Goal: Use online tool/utility: Use online tool/utility

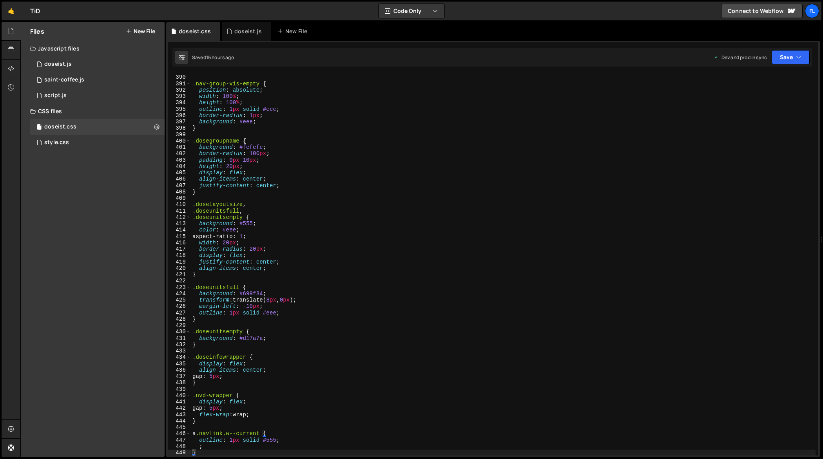
scroll to position [2478, 0]
click at [307, 174] on div "} .nav-group-vis-empty { position : absolute ; width : 100 % ; height : 100 % ;…" at bounding box center [503, 266] width 625 height 396
type textarea "}"
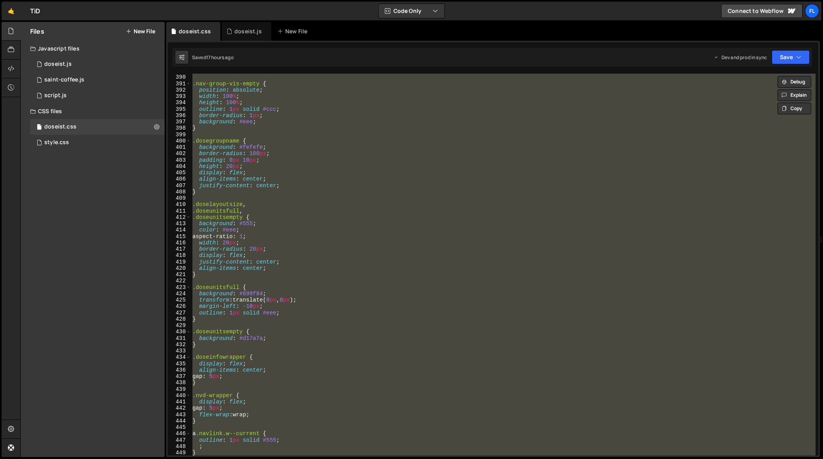
paste textarea
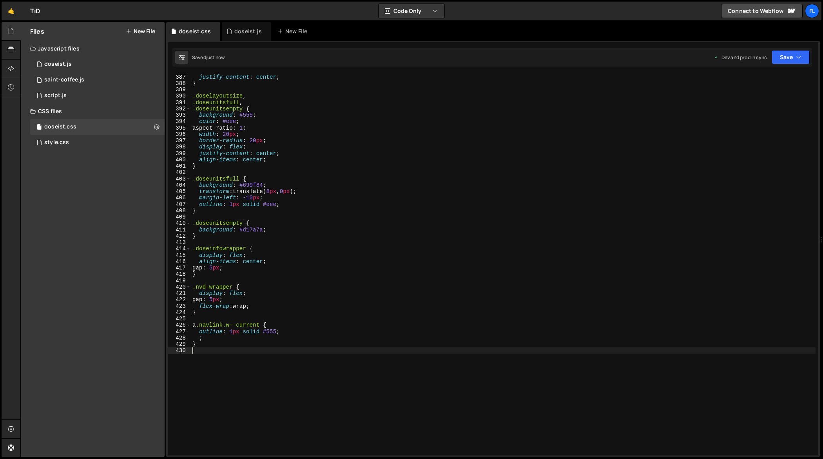
scroll to position [2457, 0]
click at [309, 166] on div "align-items : center ; justify-content : center ; } .doselayoutsize , .doseunit…" at bounding box center [503, 267] width 625 height 396
type textarea "}"
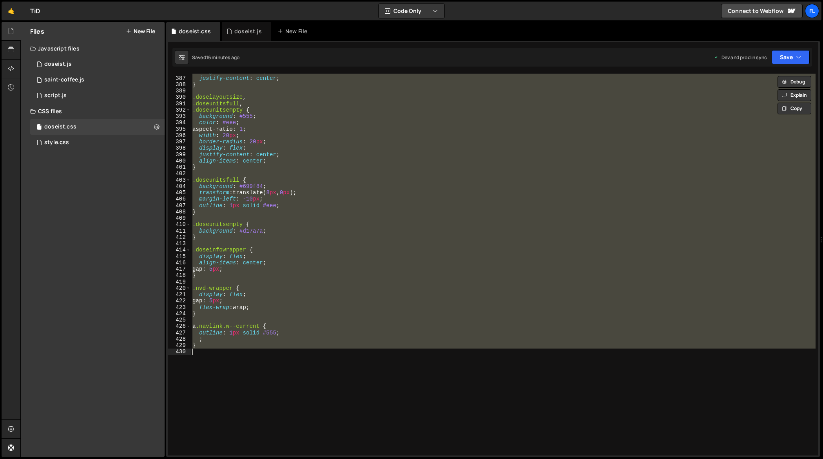
paste textarea
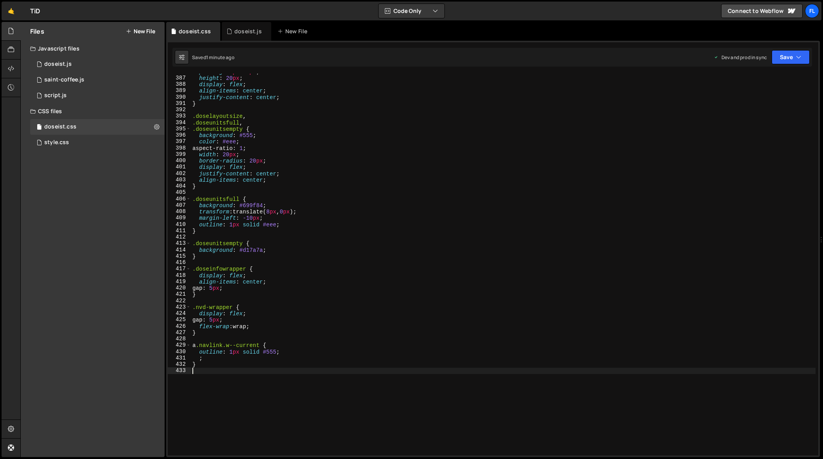
click at [328, 161] on div "padding : 0 px 10 px ; height : 20 px ; display : flex ; align-items : center ;…" at bounding box center [503, 267] width 625 height 396
type textarea "}"
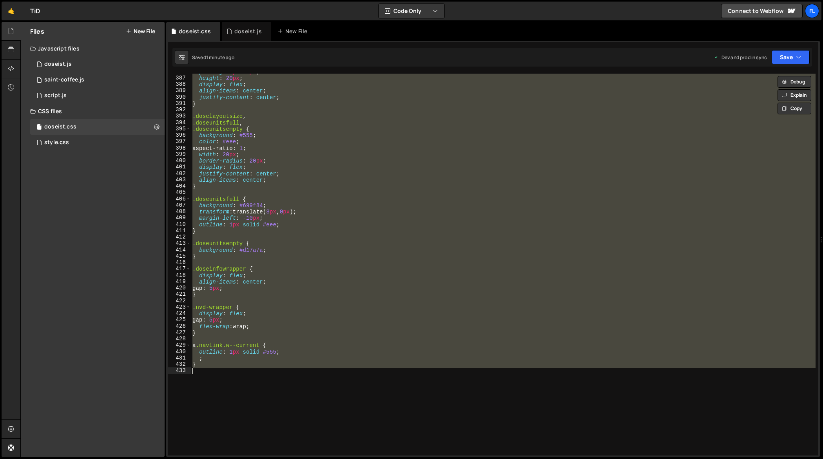
paste textarea
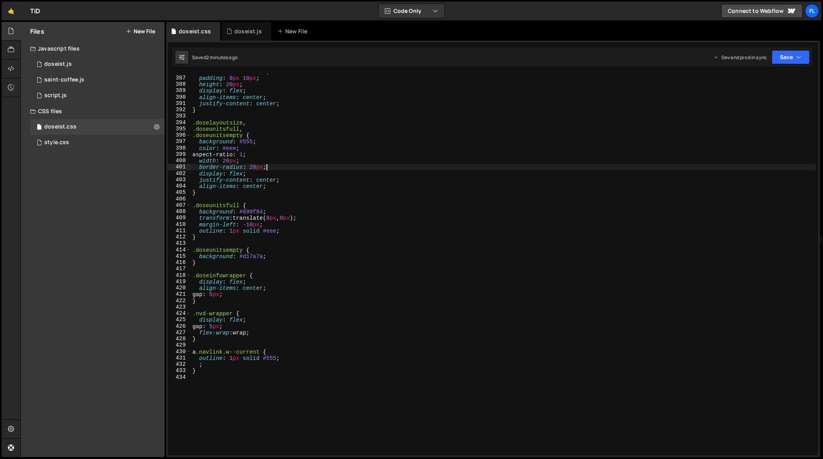
click at [293, 170] on div "border-radius : 100 px ; padding : 0 px 10 px ; height : 20 px ; display : flex…" at bounding box center [503, 267] width 625 height 396
type textarea "}"
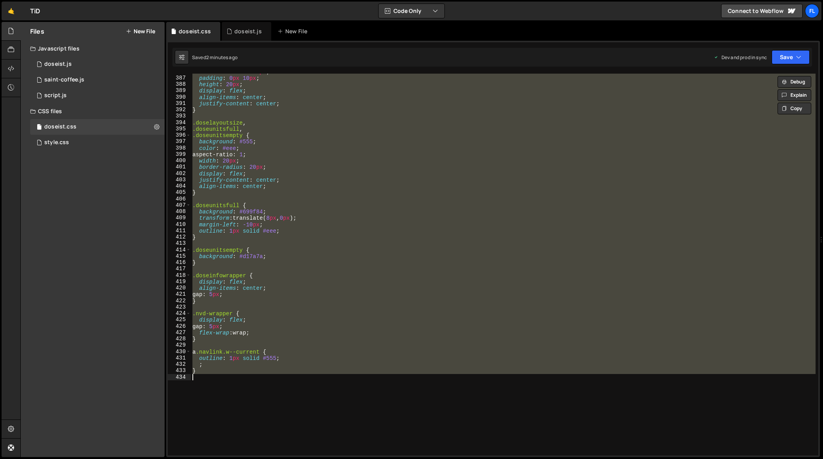
paste textarea
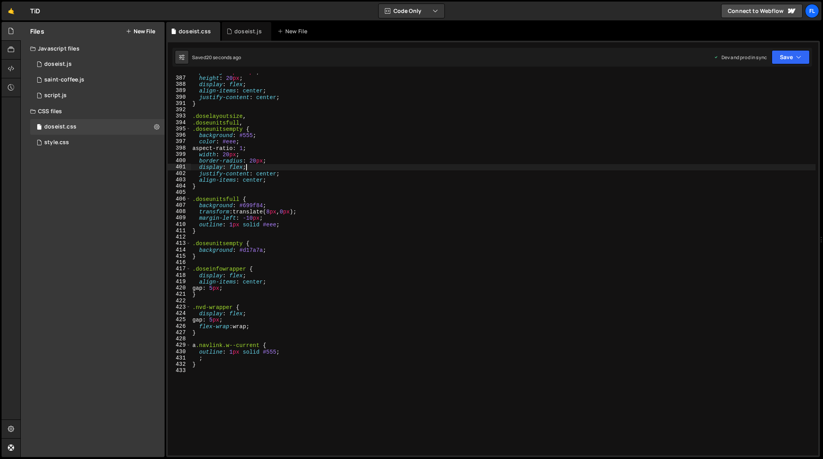
click at [327, 169] on div "padding : 0 px 10 px ; height : 20 px ; display : flex ; align-items : center ;…" at bounding box center [503, 267] width 625 height 396
type textarea "}"
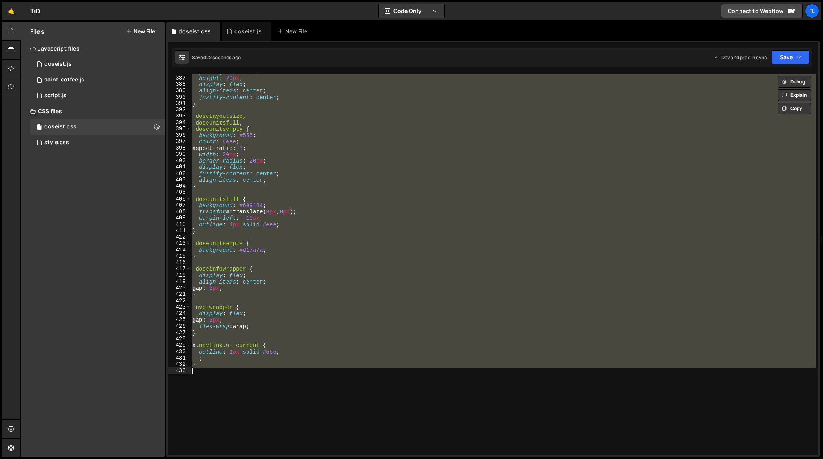
paste textarea
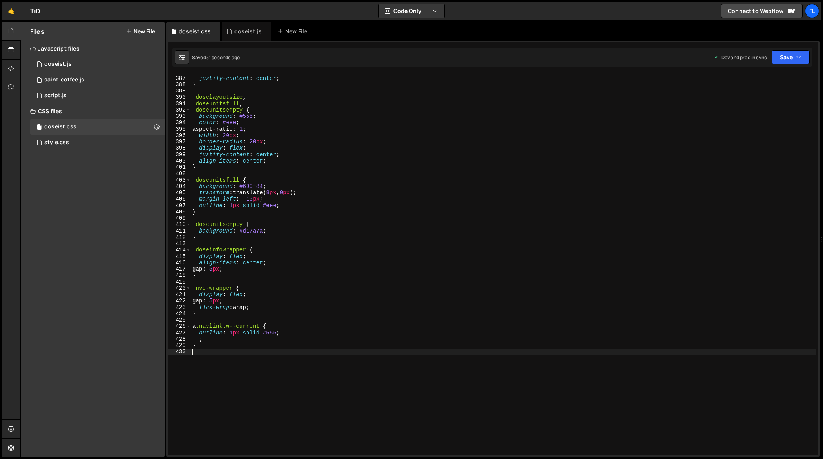
click at [303, 156] on div "align-items : center ; justify-content : center ; } .doselayoutsize , .doseunit…" at bounding box center [503, 267] width 625 height 396
type textarea "}"
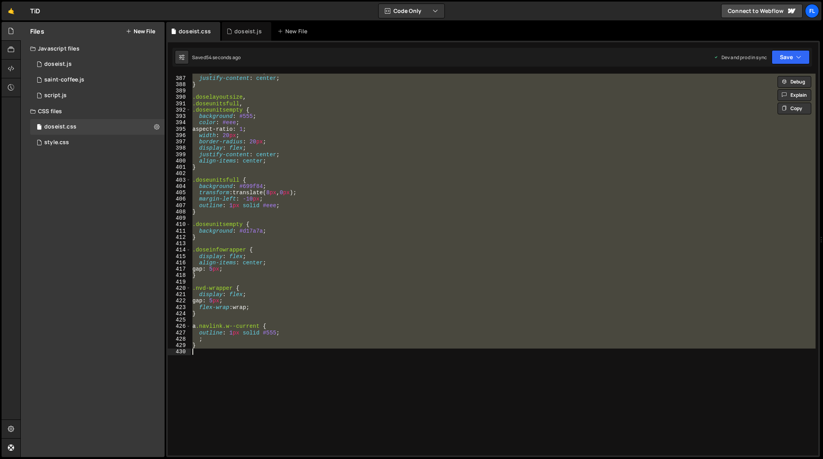
paste textarea
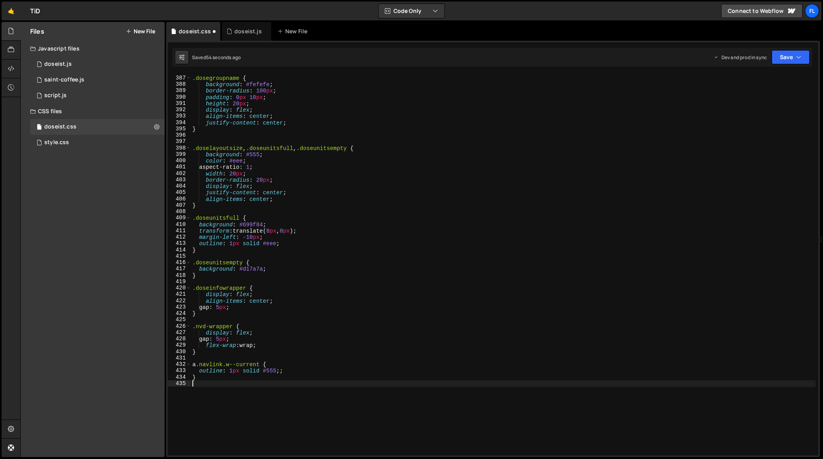
scroll to position [2464, 0]
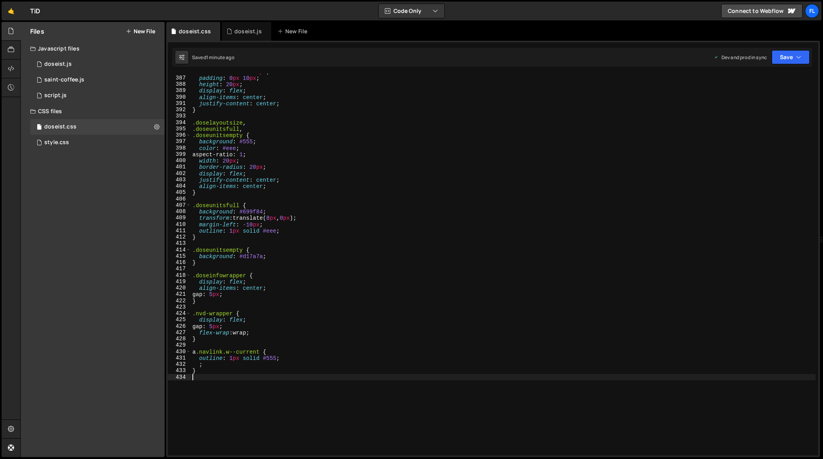
click at [316, 163] on div "border-radius : 100 px ; padding : 0 px 10 px ; height : 20 px ; display : flex…" at bounding box center [503, 267] width 625 height 396
type textarea "}"
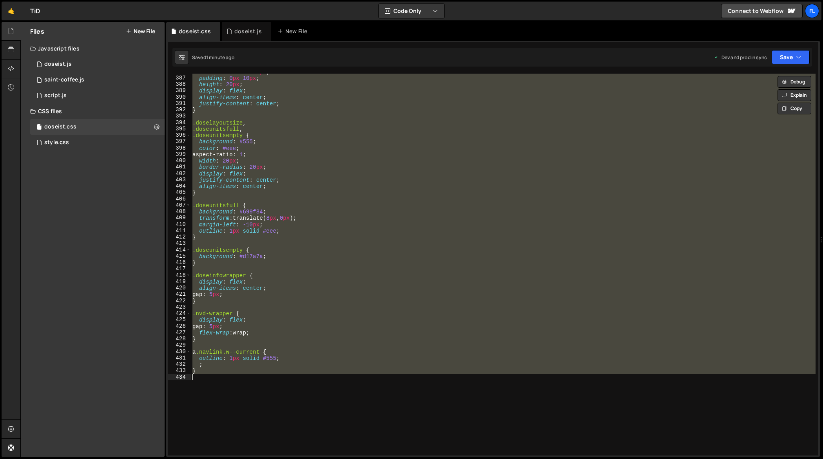
paste textarea
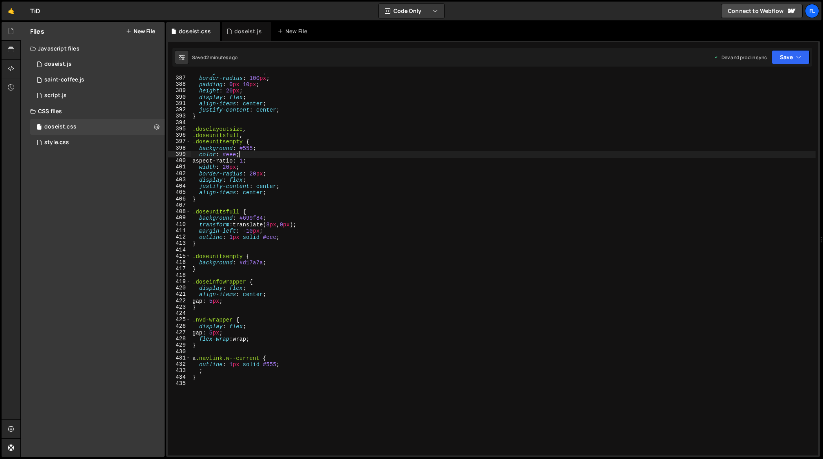
click at [340, 152] on div "background : #fefefe ; border-radius : 100 px ; padding : 0 px 10 px ; height :…" at bounding box center [503, 267] width 625 height 396
type textarea "}"
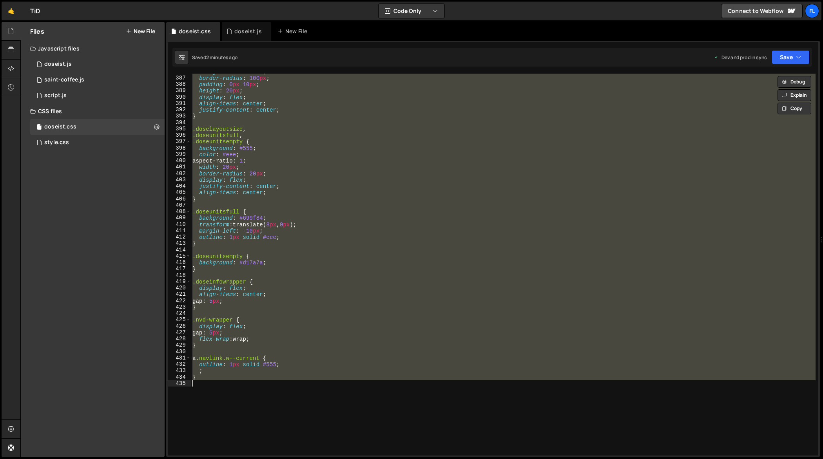
paste textarea
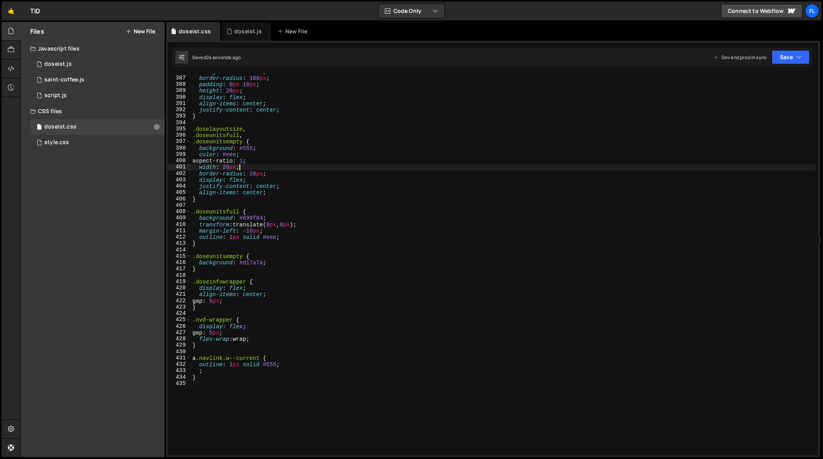
click at [351, 168] on div "background : #fefefe ; border-radius : 100 px ; padding : 0 px 10 px ; height :…" at bounding box center [503, 267] width 625 height 396
type textarea "}"
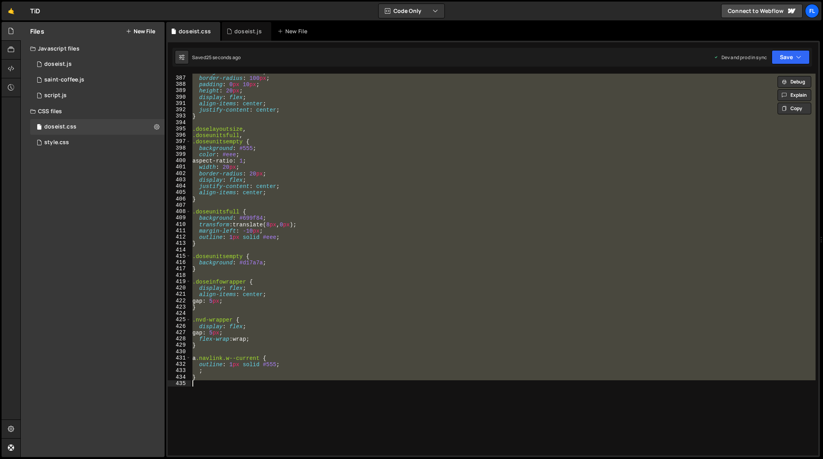
paste textarea
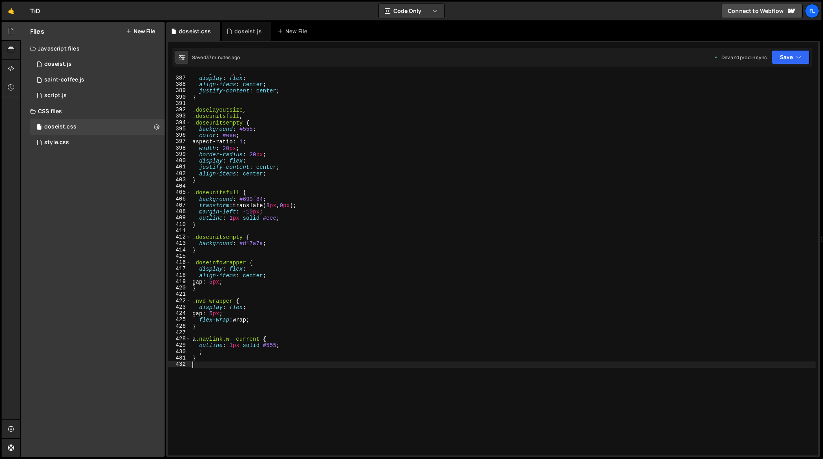
click at [314, 160] on div "height : 20 px ; display : flex ; align-items : center ; justify-content : cent…" at bounding box center [503, 267] width 625 height 396
type textarea "}"
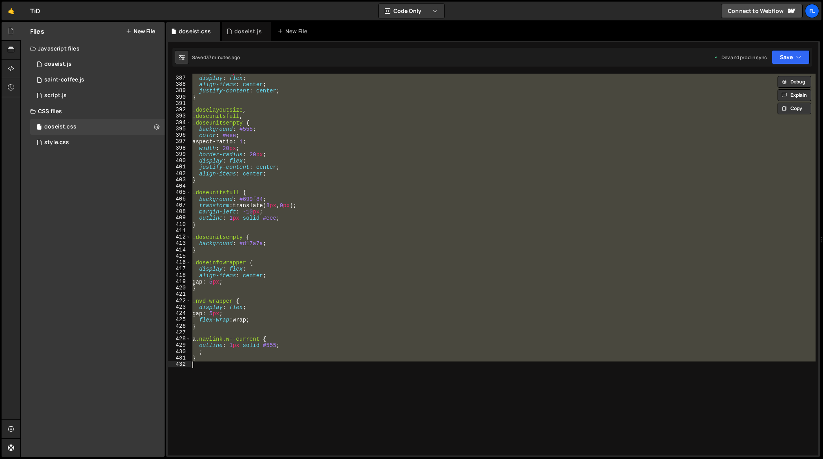
paste textarea
